Goal: Task Accomplishment & Management: Use online tool/utility

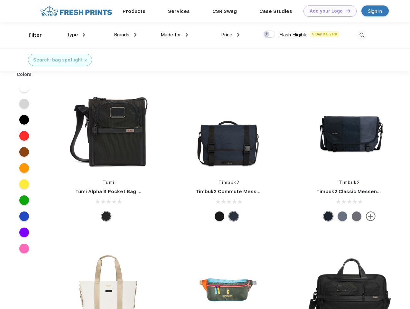
click at [328, 11] on link "Add your Logo Design Tool" at bounding box center [330, 10] width 53 height 11
click at [0, 0] on div "Design Tool" at bounding box center [0, 0] width 0 height 0
click at [346, 11] on link "Add your Logo Design Tool" at bounding box center [330, 10] width 53 height 11
click at [31, 35] on div "Filter" at bounding box center [35, 35] width 13 height 7
click at [76, 35] on span "Type" at bounding box center [72, 35] width 11 height 6
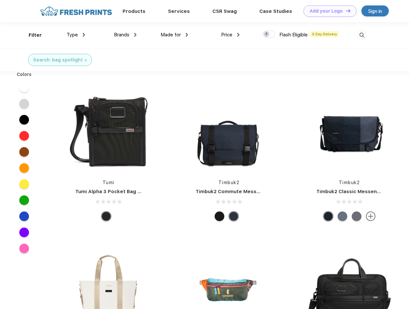
click at [125, 35] on span "Brands" at bounding box center [121, 35] width 15 height 6
click at [175, 35] on span "Made for" at bounding box center [171, 35] width 20 height 6
click at [231, 35] on span "Price" at bounding box center [226, 35] width 11 height 6
click at [269, 34] on div at bounding box center [269, 34] width 13 height 7
click at [267, 34] on input "checkbox" at bounding box center [265, 32] width 4 height 4
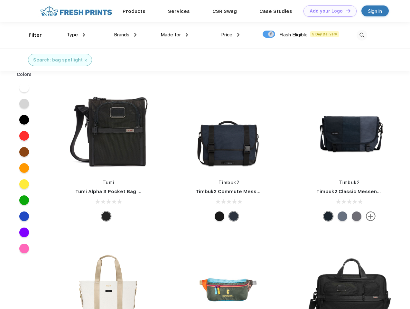
click at [362, 35] on img at bounding box center [362, 35] width 11 height 11
